Goal: Transaction & Acquisition: Purchase product/service

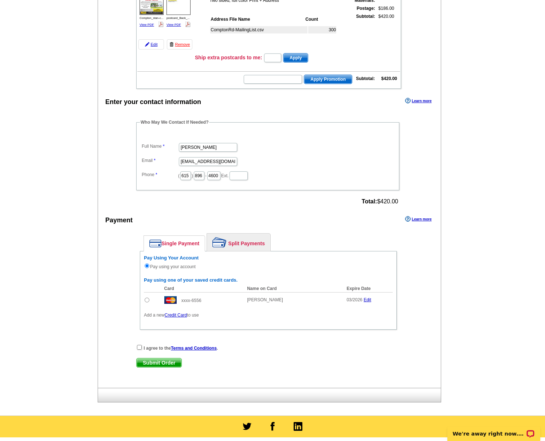
scroll to position [164, 0]
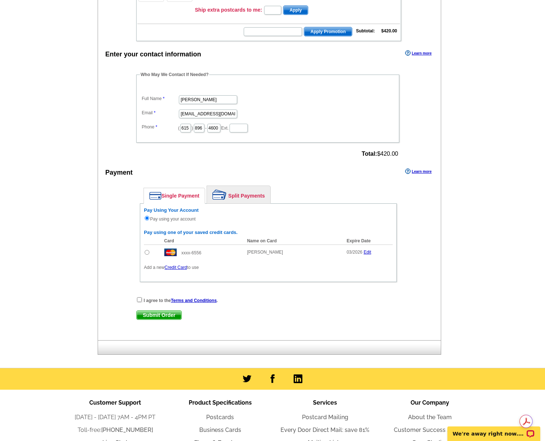
click at [142, 300] on div "I agree to the Terms and Conditions ." at bounding box center [268, 300] width 264 height 7
click at [139, 300] on input "checkbox" at bounding box center [139, 299] width 5 height 5
checkbox input "true"
click at [159, 315] on span "Submit Order" at bounding box center [159, 315] width 45 height 9
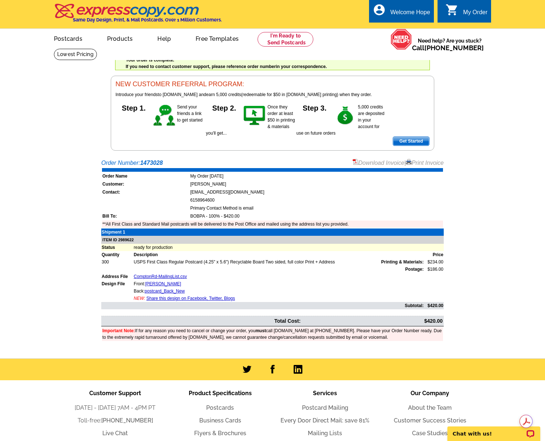
scroll to position [1, 0]
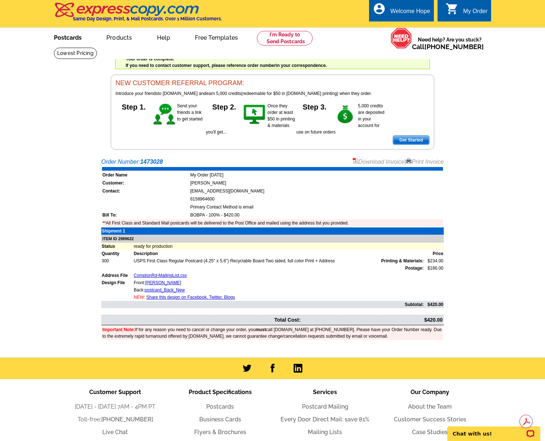
click at [66, 39] on link "Postcards" at bounding box center [67, 36] width 51 height 17
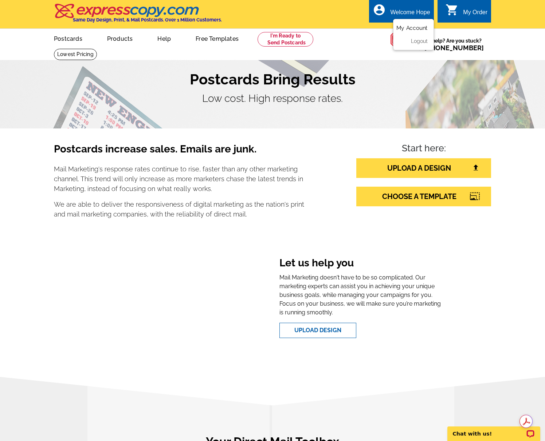
click at [411, 29] on link "My Account" at bounding box center [411, 28] width 31 height 7
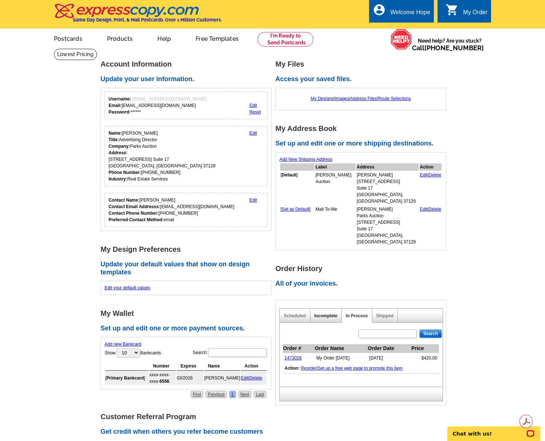
click at [328, 313] on link "Incomplete" at bounding box center [325, 315] width 23 height 5
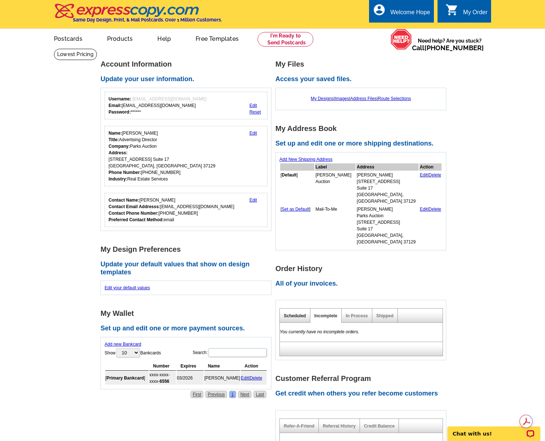
click at [295, 313] on link "Scheduled" at bounding box center [295, 315] width 22 height 5
click at [358, 313] on link "In Process" at bounding box center [356, 315] width 22 height 5
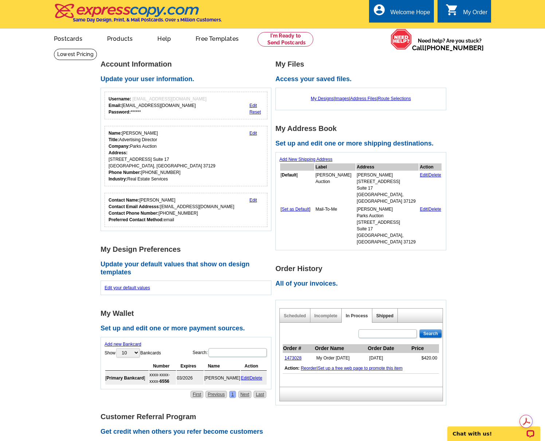
click at [382, 313] on link "Shipped" at bounding box center [384, 315] width 17 height 5
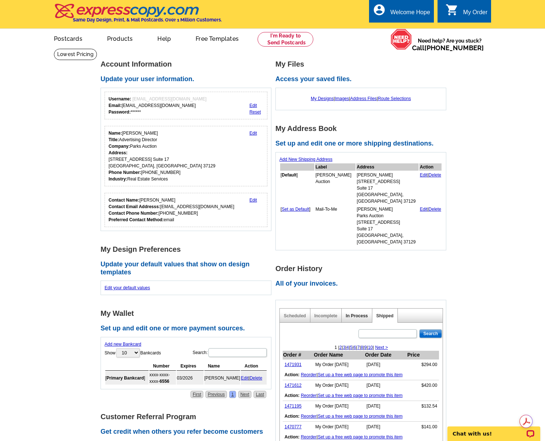
click at [351, 313] on link "In Process" at bounding box center [356, 315] width 22 height 5
